Goal: Task Accomplishment & Management: Manage account settings

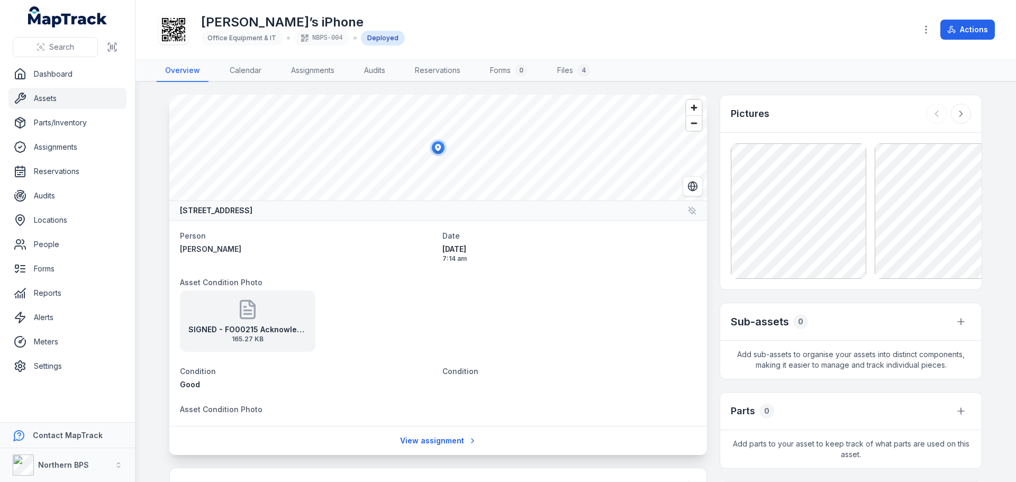
scroll to position [370, 0]
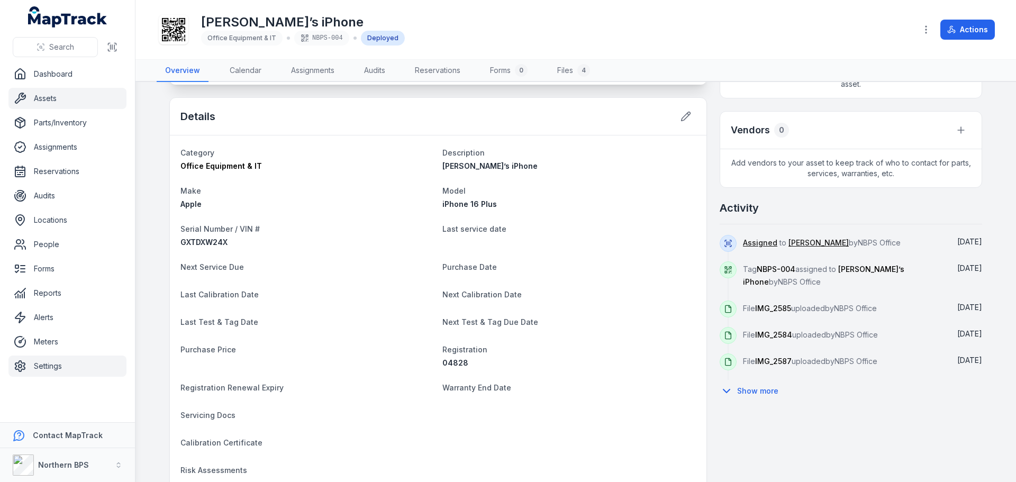
click at [39, 364] on link "Settings" at bounding box center [67, 365] width 118 height 21
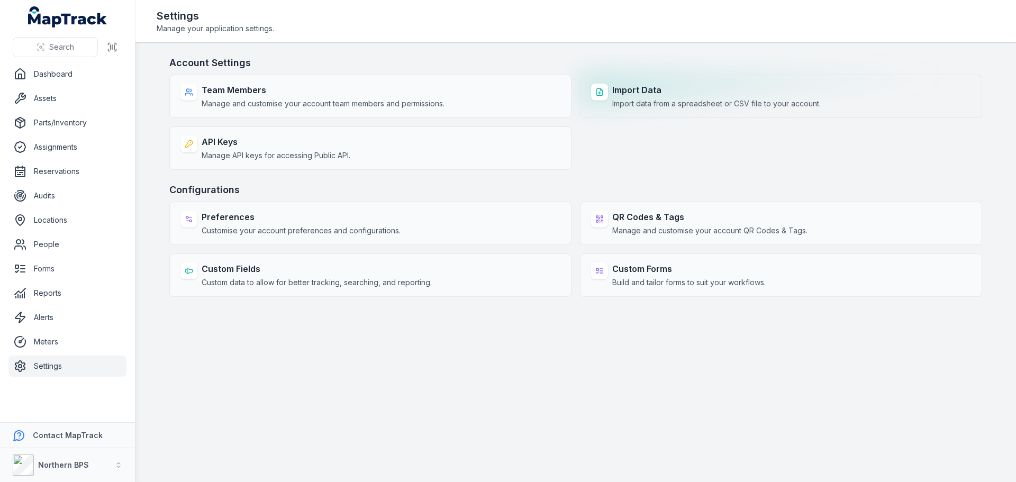
click at [674, 85] on strong "Import Data" at bounding box center [716, 90] width 208 height 13
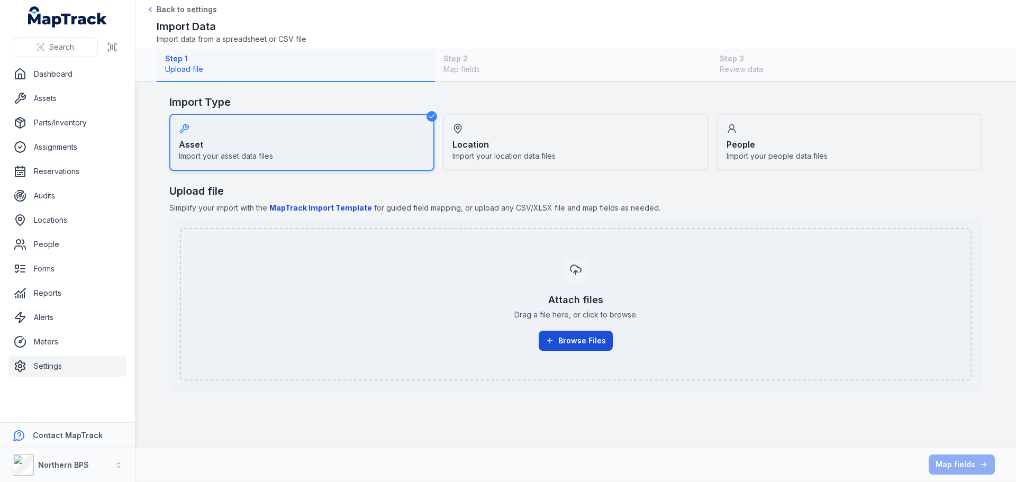
click at [564, 341] on button "Browse Files" at bounding box center [575, 341] width 74 height 20
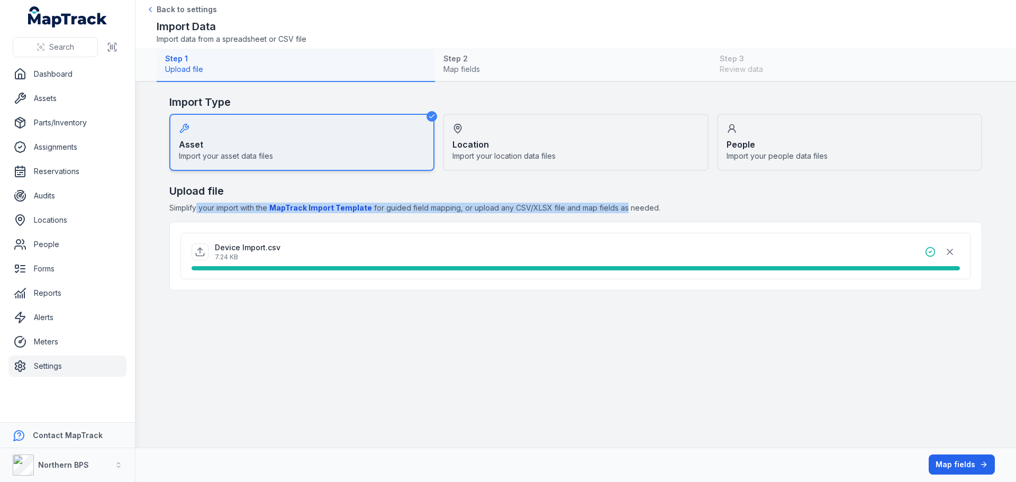
drag, startPoint x: 623, startPoint y: 209, endPoint x: 198, endPoint y: 208, distance: 424.7
click at [198, 208] on span "Simplify your import with the MapTrack Import Template for guided field mapping…" at bounding box center [575, 208] width 812 height 11
click at [200, 209] on span "Simplify your import with the MapTrack Import Template for guided field mapping…" at bounding box center [575, 208] width 812 height 11
drag, startPoint x: 200, startPoint y: 209, endPoint x: 620, endPoint y: 211, distance: 420.0
click at [620, 211] on span "Simplify your import with the MapTrack Import Template for guided field mapping…" at bounding box center [575, 208] width 812 height 11
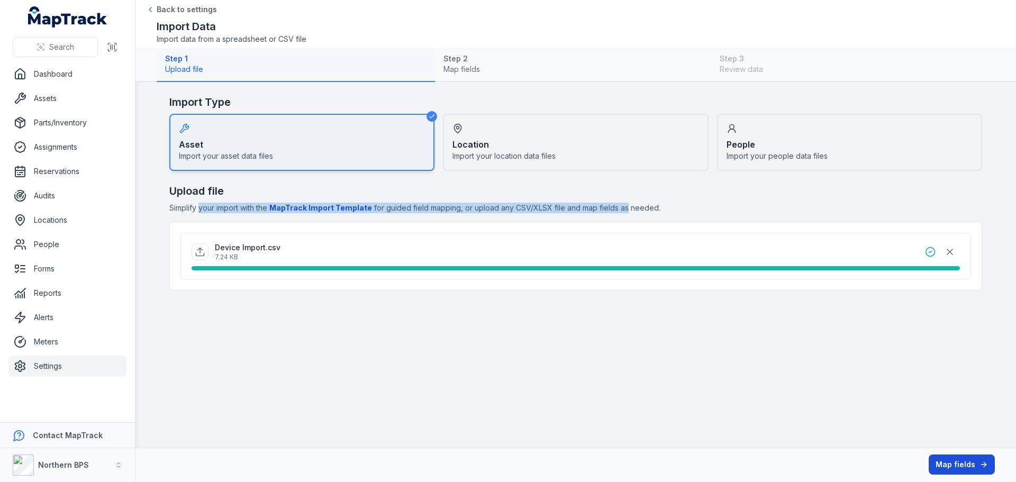
click at [950, 465] on button "Map fields" at bounding box center [961, 464] width 66 height 20
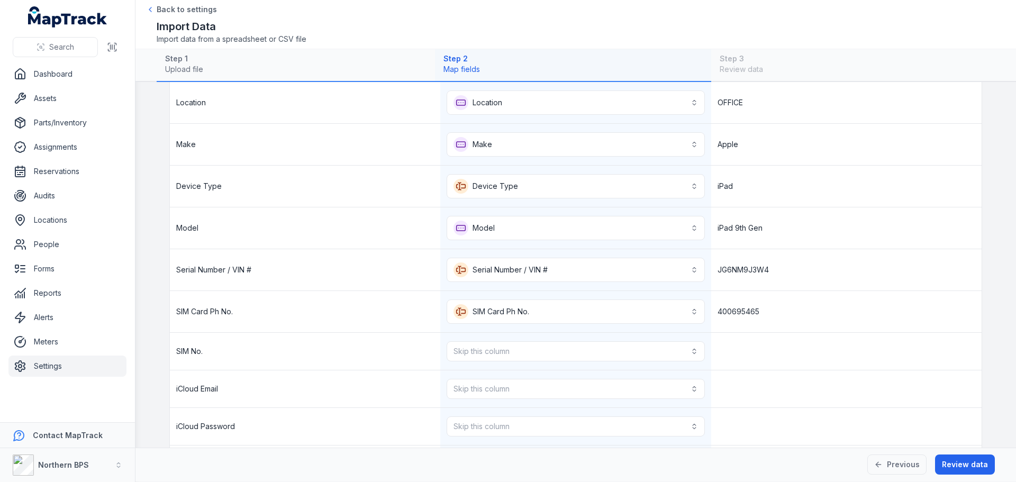
scroll to position [211, 0]
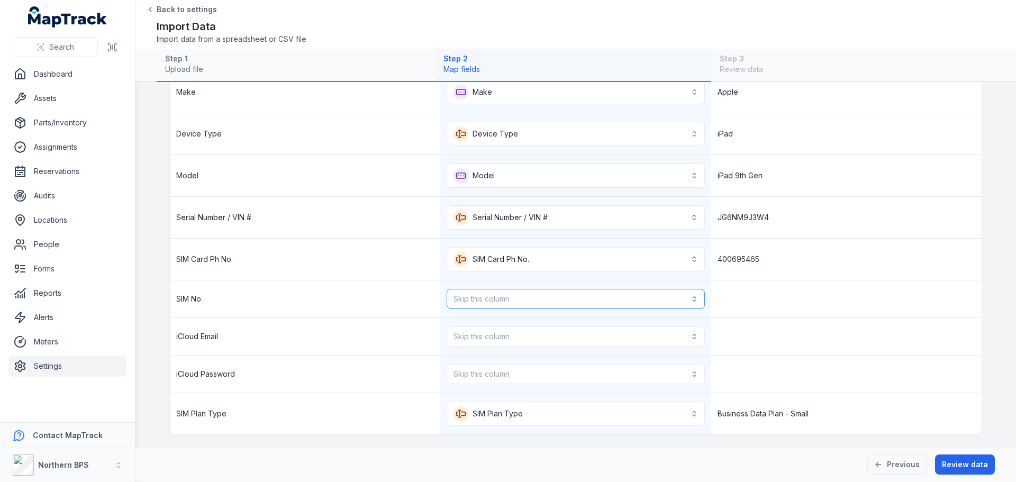
click at [572, 298] on button "Skip this column" at bounding box center [575, 299] width 258 height 20
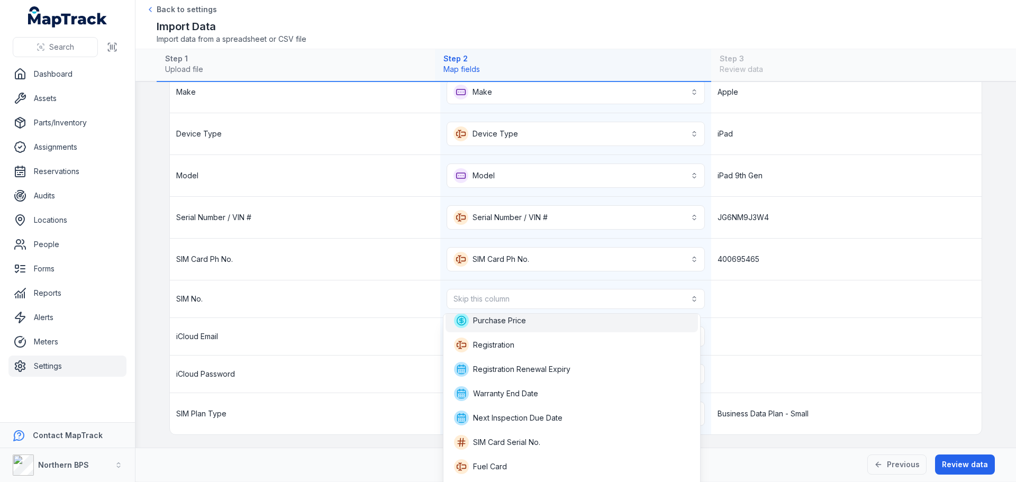
scroll to position [218, 0]
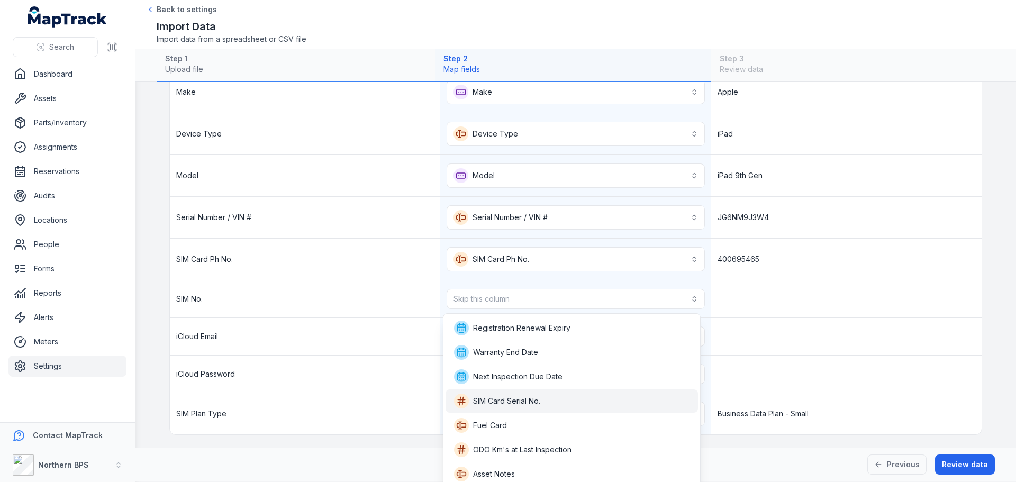
click at [544, 392] on div "SIM Card Serial No." at bounding box center [571, 400] width 252 height 23
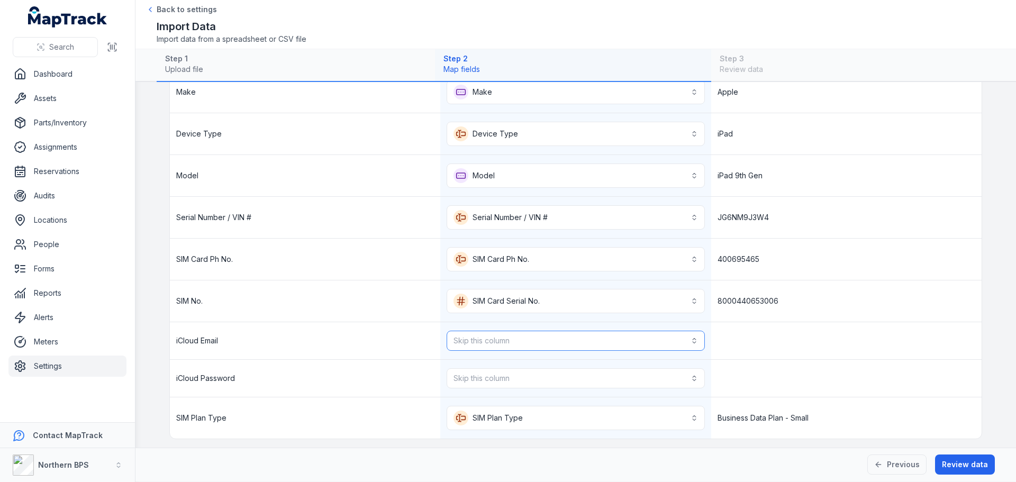
click at [542, 342] on button "Skip this column" at bounding box center [575, 341] width 258 height 20
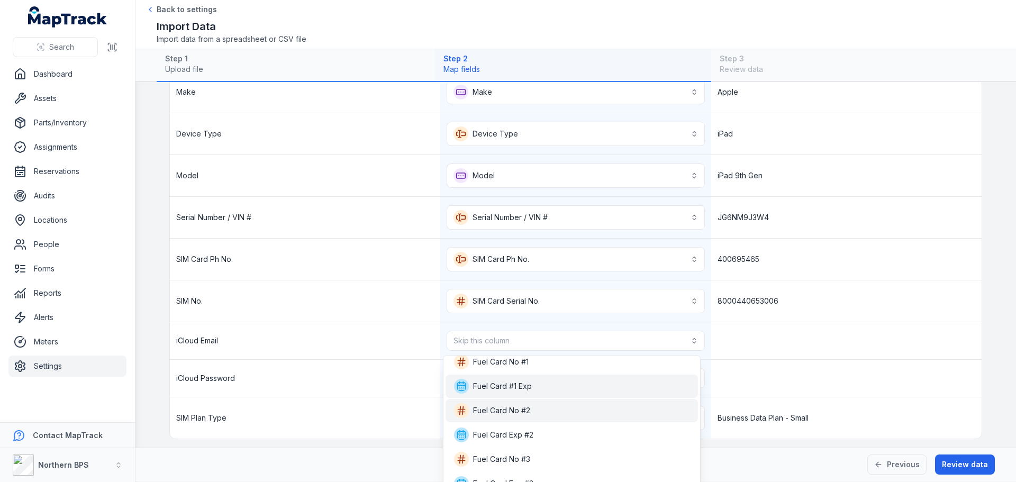
scroll to position [408, 0]
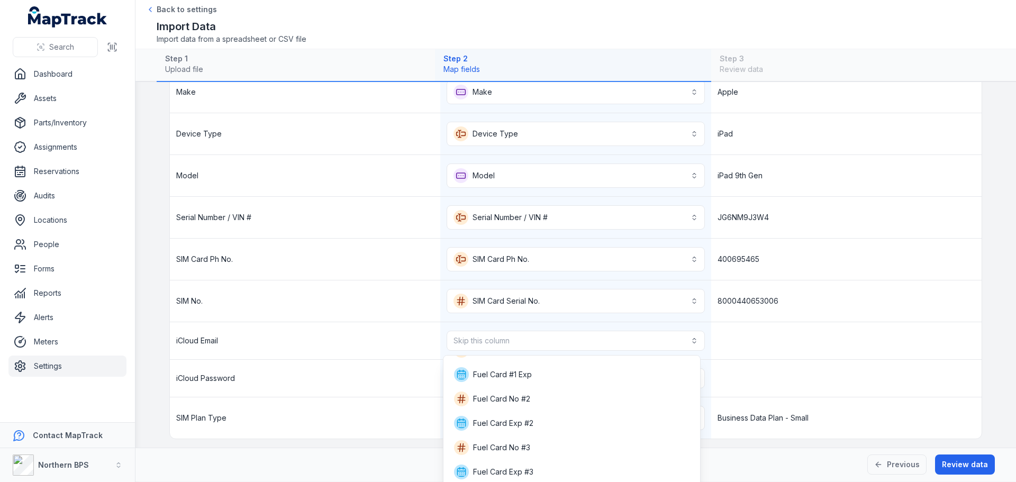
click at [77, 274] on div "**********" at bounding box center [508, 241] width 1016 height 482
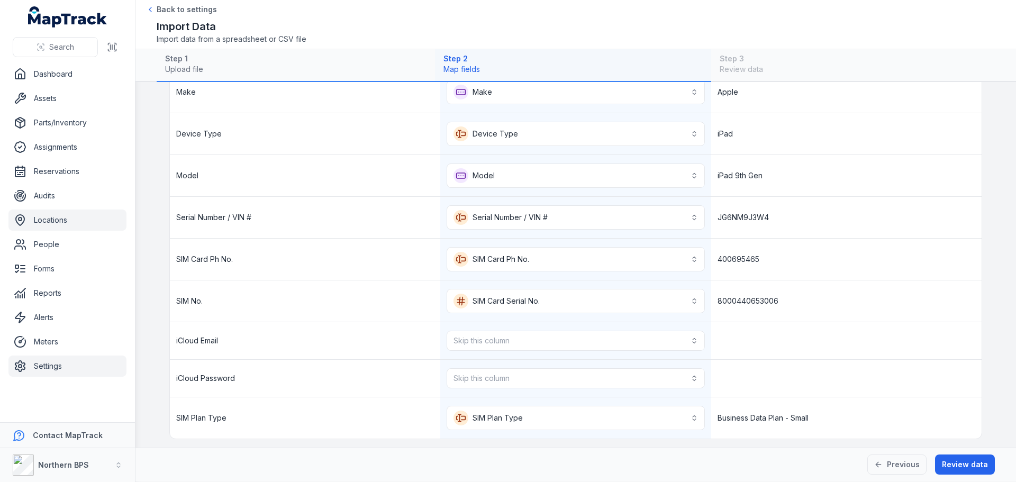
click at [71, 225] on link "Locations" at bounding box center [67, 219] width 118 height 21
click at [51, 98] on link "Assets" at bounding box center [67, 98] width 118 height 21
click at [901, 463] on button "Previous" at bounding box center [896, 464] width 59 height 20
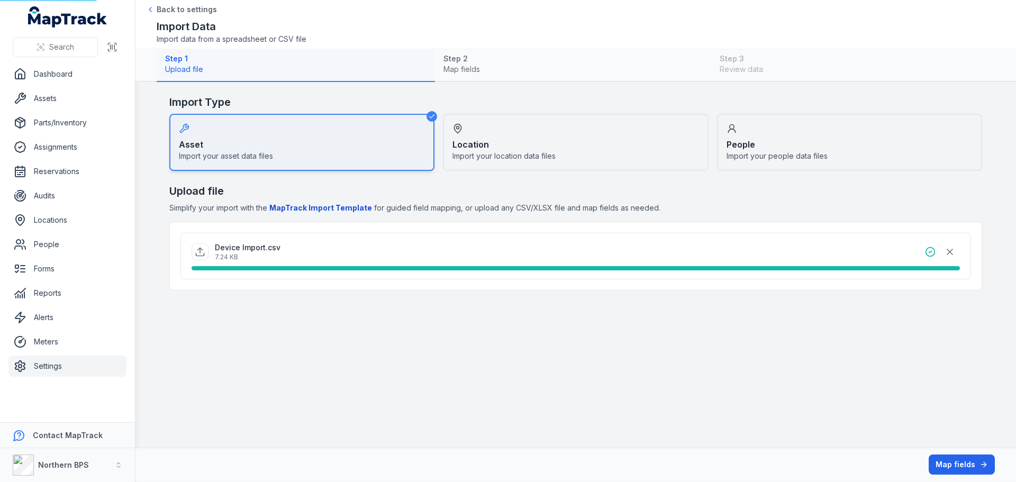
scroll to position [0, 0]
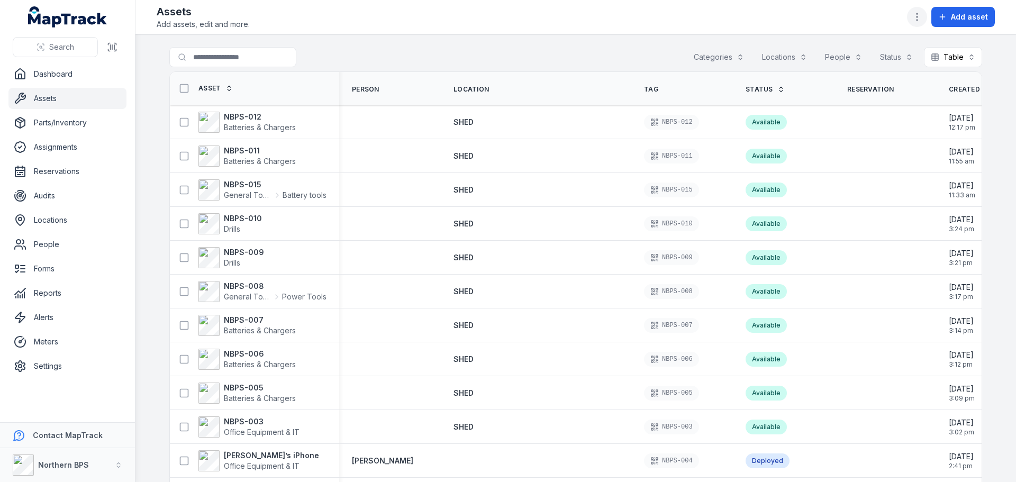
click at [921, 20] on icon "button" at bounding box center [916, 17] width 11 height 11
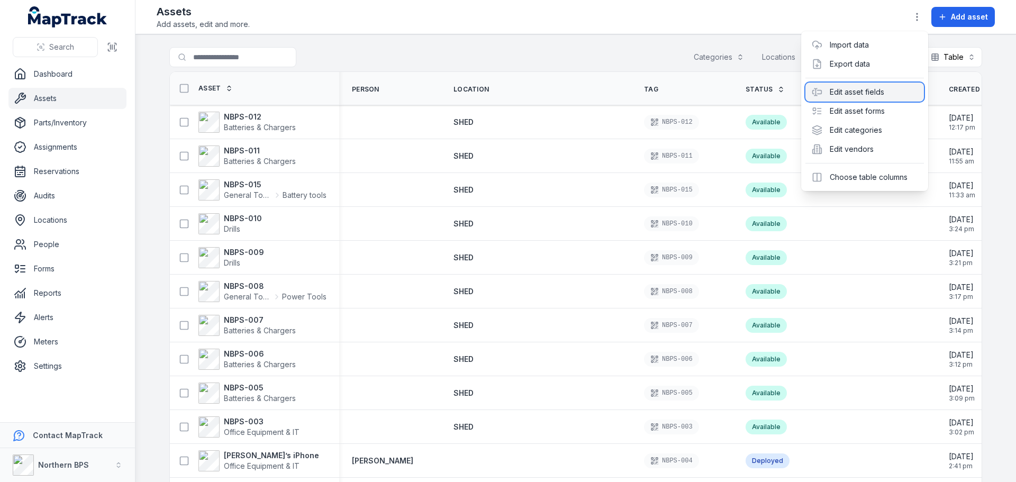
click at [896, 93] on div "Edit asset fields" at bounding box center [864, 92] width 118 height 19
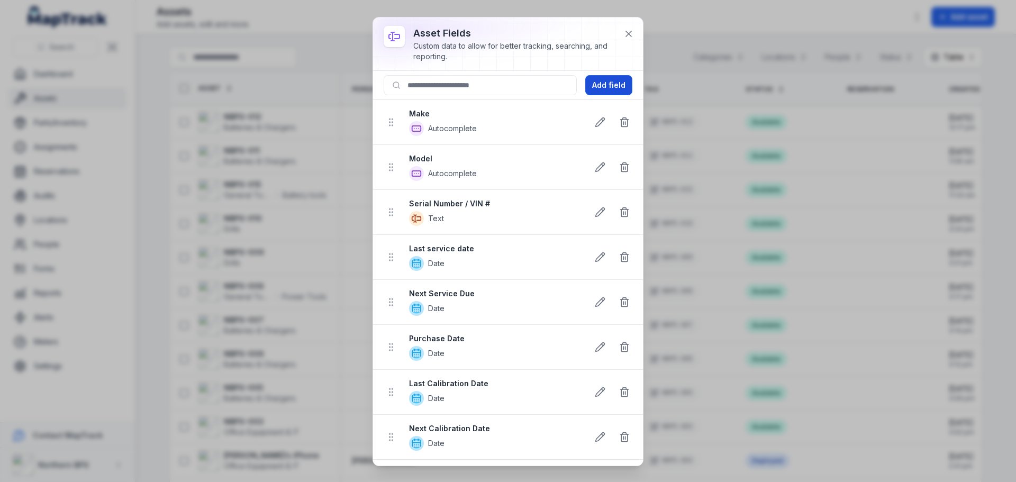
click at [597, 79] on button "Add field" at bounding box center [608, 85] width 47 height 20
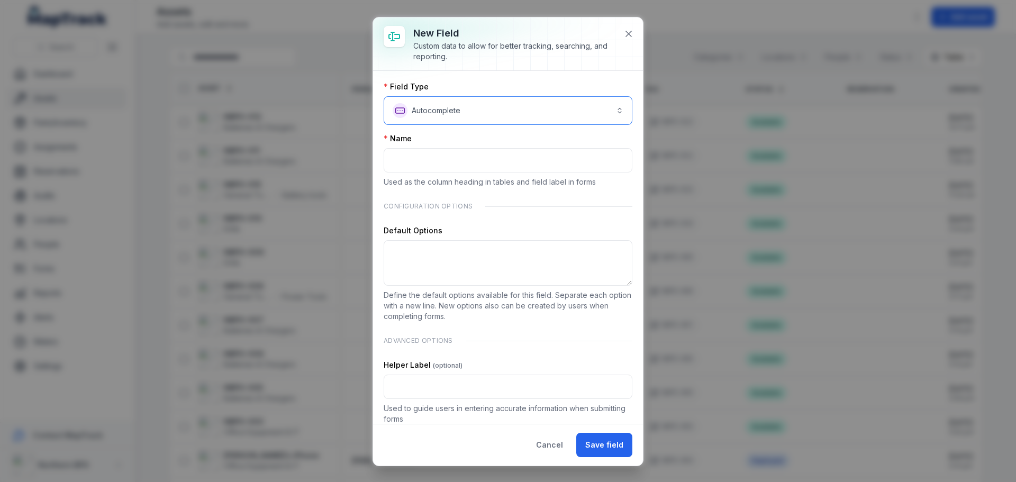
click at [446, 117] on button "**********" at bounding box center [507, 110] width 249 height 29
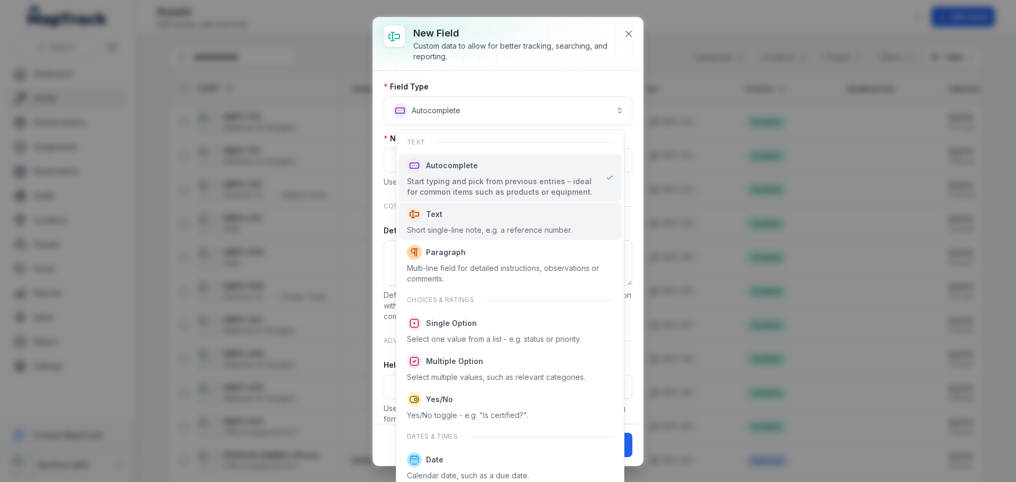
click at [465, 231] on div "Short single-line note, e.g. a reference number." at bounding box center [489, 230] width 165 height 11
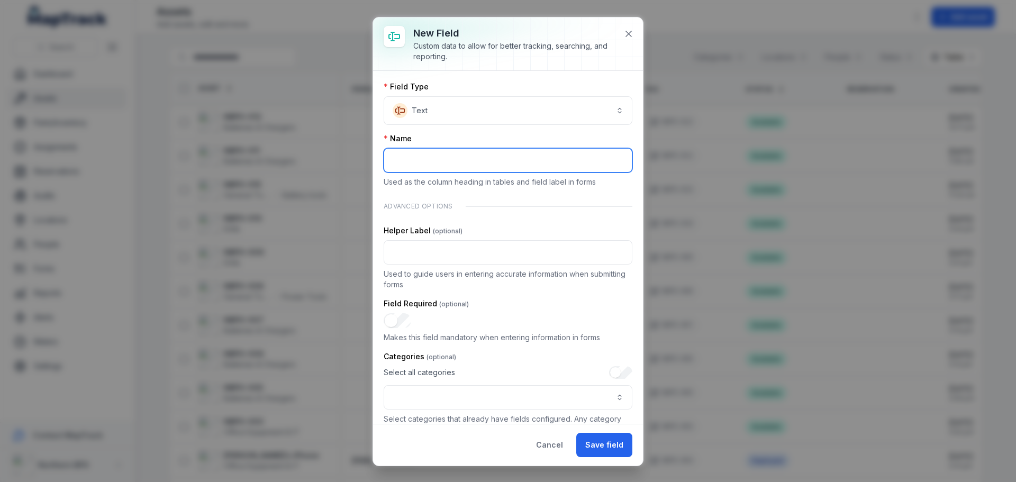
click at [440, 162] on input ":r1bn:-form-item-label" at bounding box center [507, 160] width 249 height 24
type input "**********"
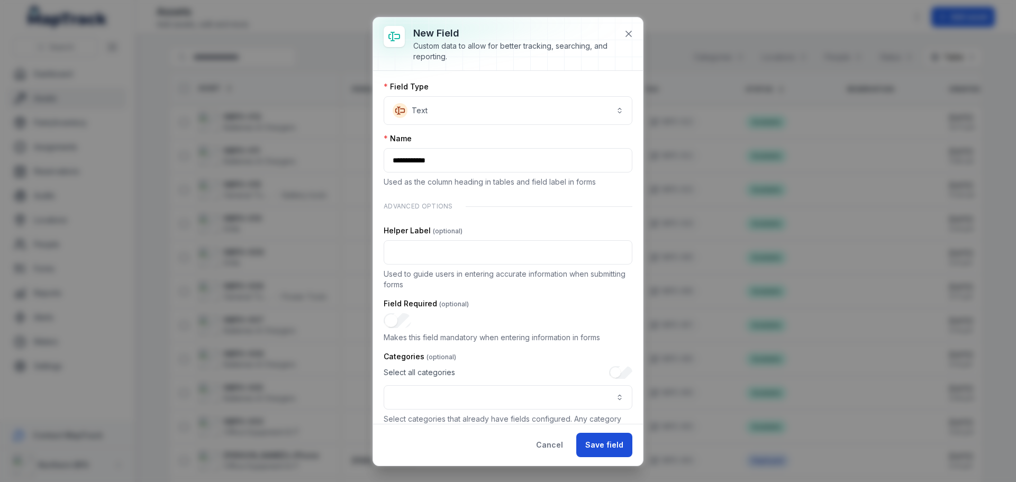
click at [617, 443] on button "Save field" at bounding box center [604, 445] width 56 height 24
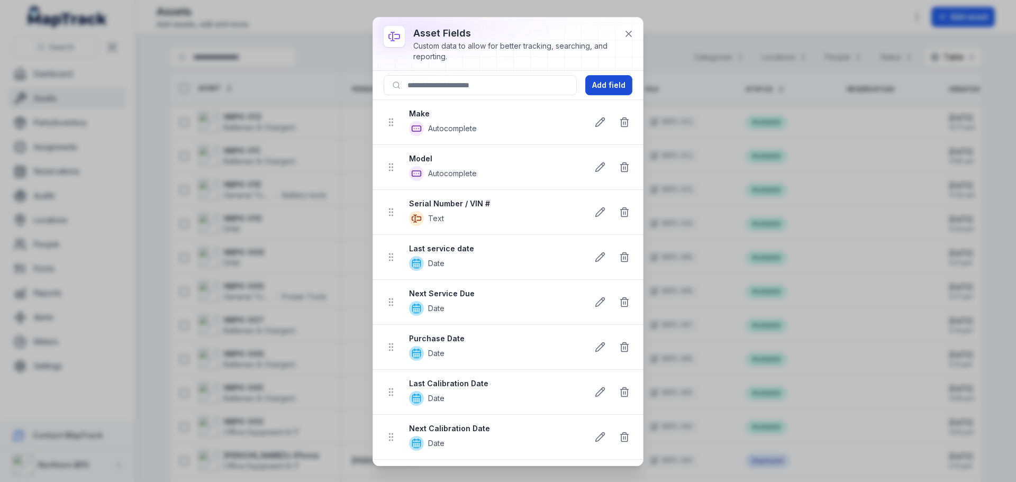
click at [601, 87] on button "Add field" at bounding box center [608, 85] width 47 height 20
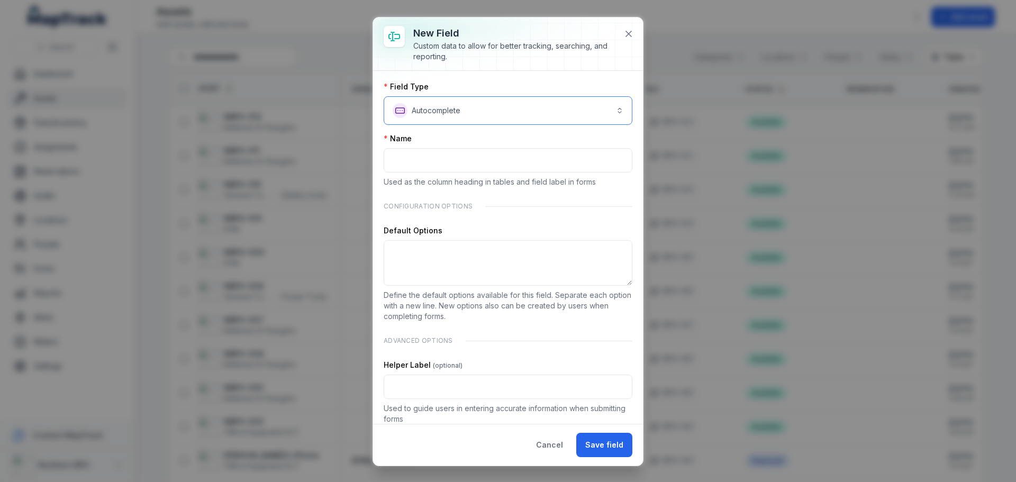
click at [446, 118] on button "**********" at bounding box center [507, 110] width 249 height 29
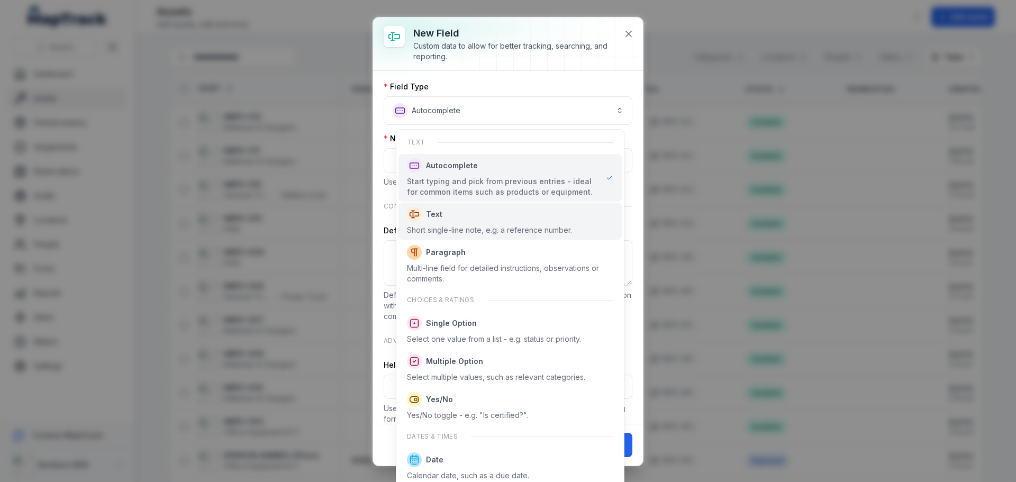
click at [437, 217] on span "Text" at bounding box center [434, 214] width 16 height 11
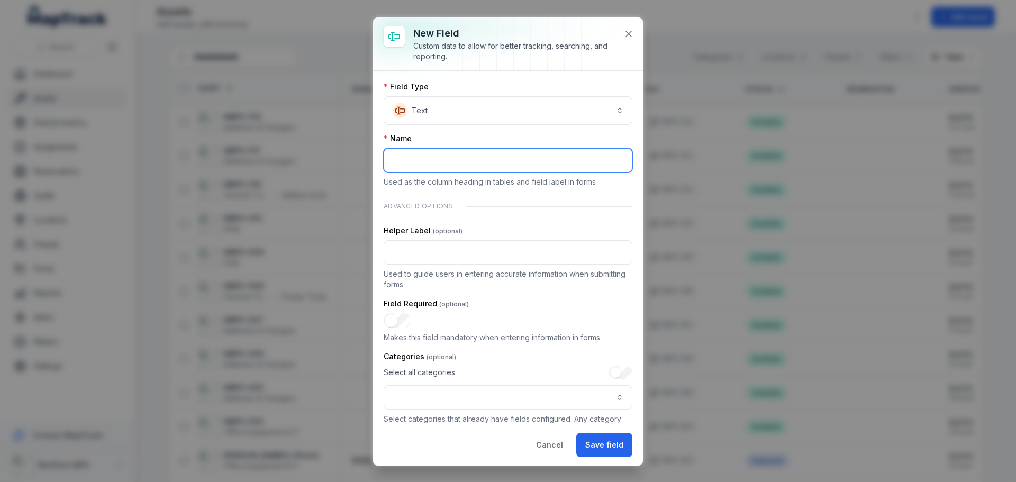
click at [427, 155] on input ":r1cu:-form-item-label" at bounding box center [507, 160] width 249 height 24
type input "**********"
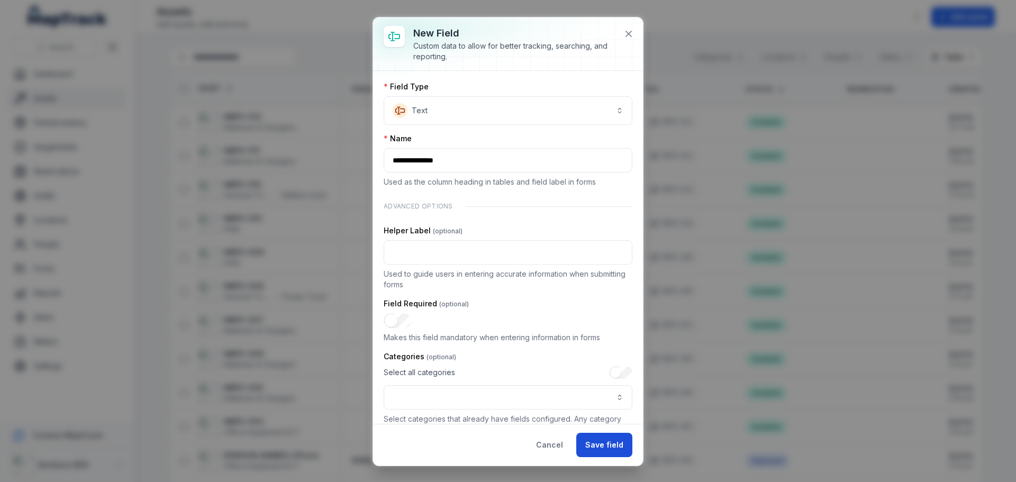
click at [608, 446] on button "Save field" at bounding box center [604, 445] width 56 height 24
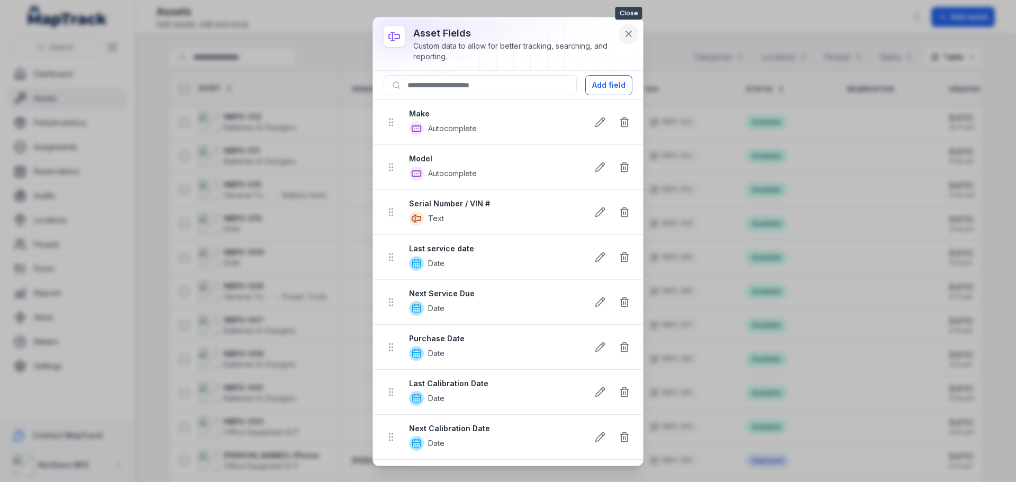
click at [626, 31] on icon at bounding box center [628, 33] width 5 height 5
